Goal: Information Seeking & Learning: Learn about a topic

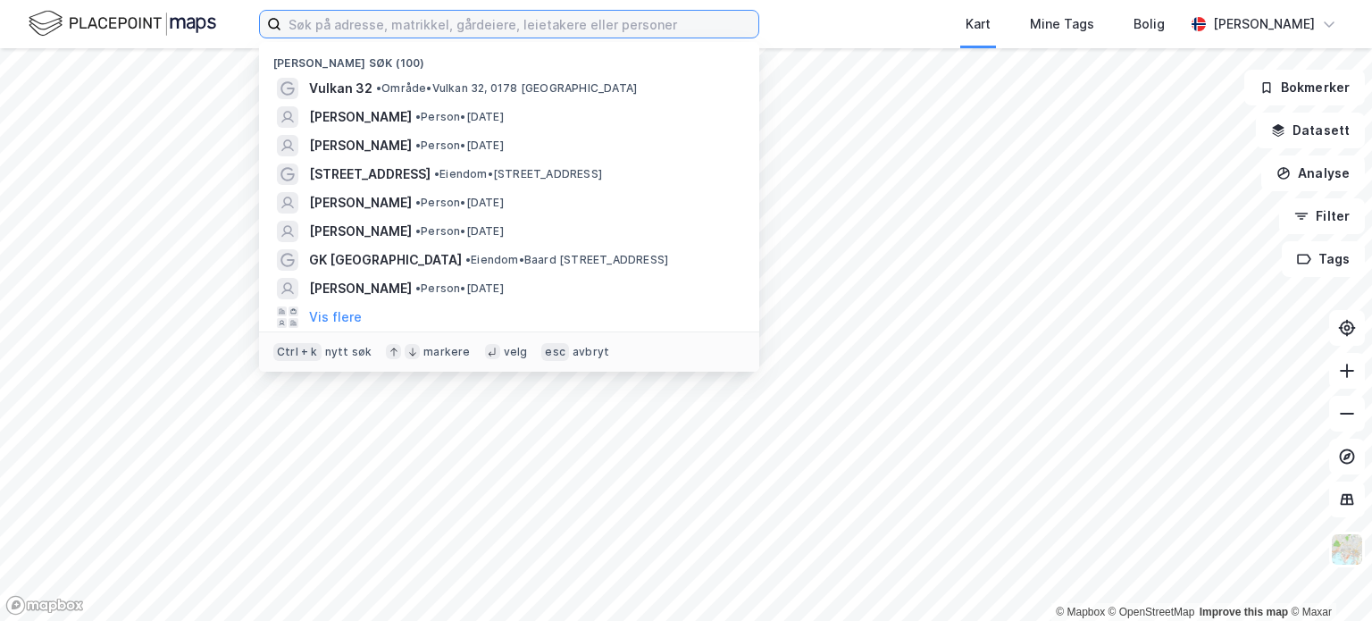
click at [365, 17] on input at bounding box center [519, 24] width 477 height 27
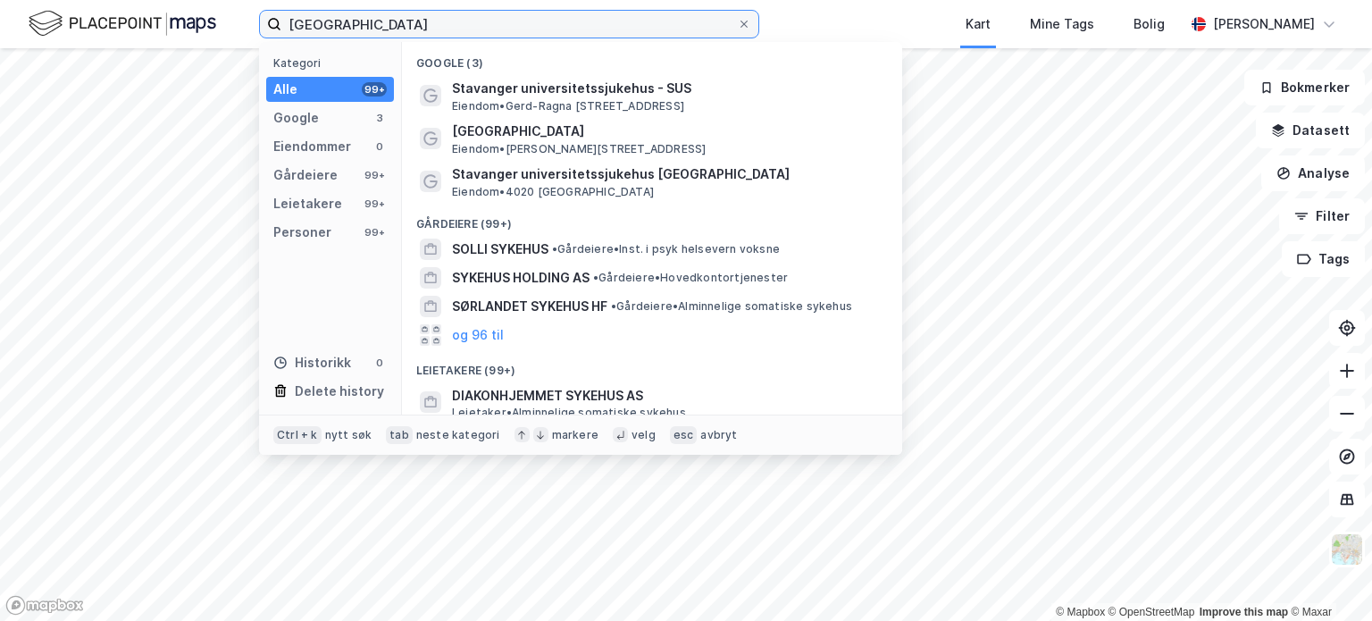
type input "[GEOGRAPHIC_DATA]"
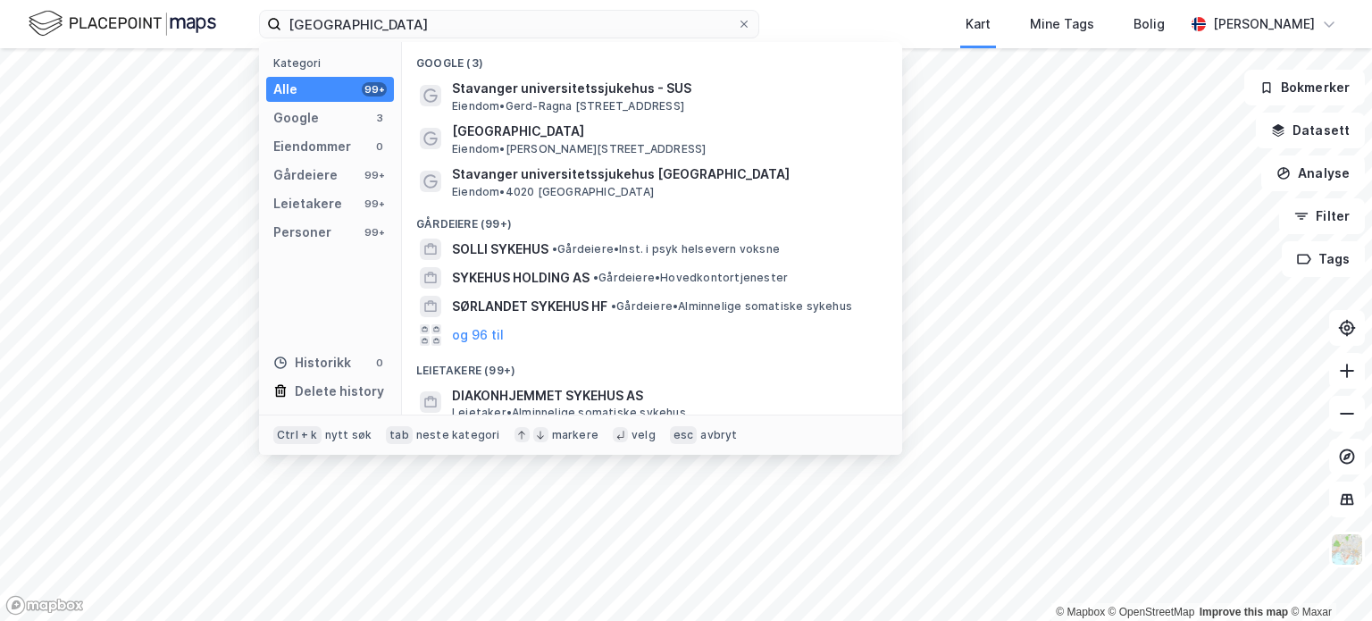
click at [507, 100] on span "Eiendom • Gerd-[STREET_ADDRESS]" at bounding box center [568, 106] width 232 height 14
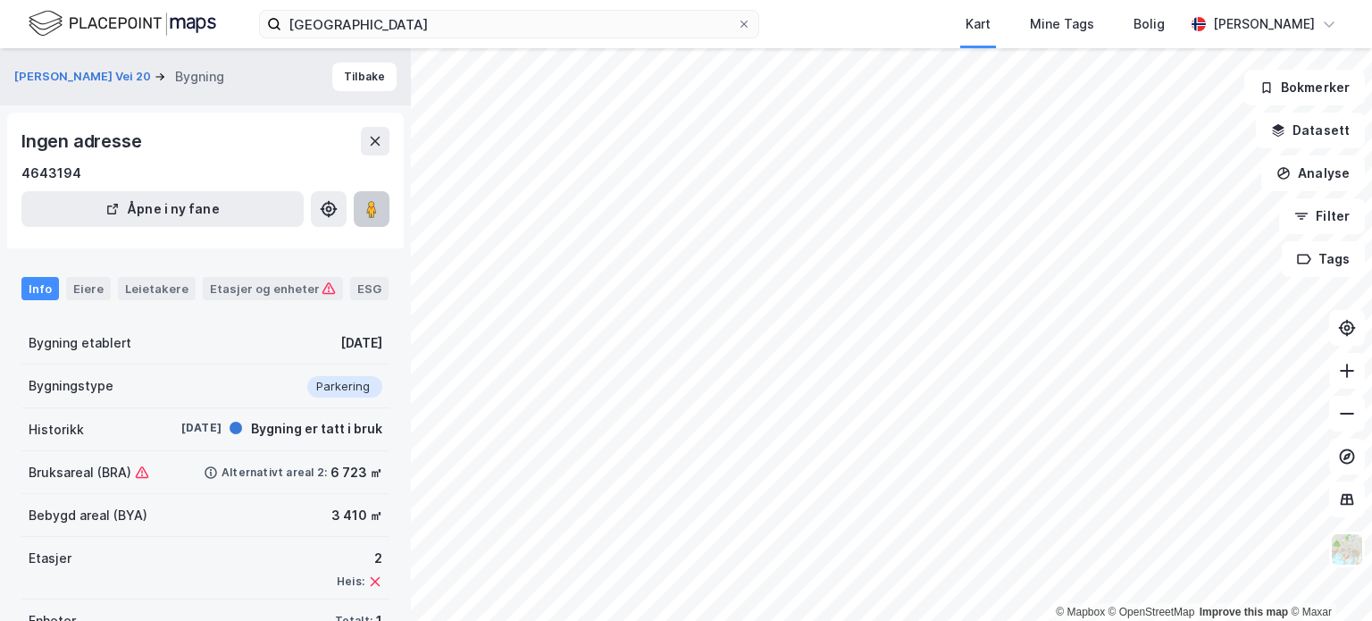
click at [368, 206] on image at bounding box center [371, 209] width 11 height 18
